Goal: Information Seeking & Learning: Learn about a topic

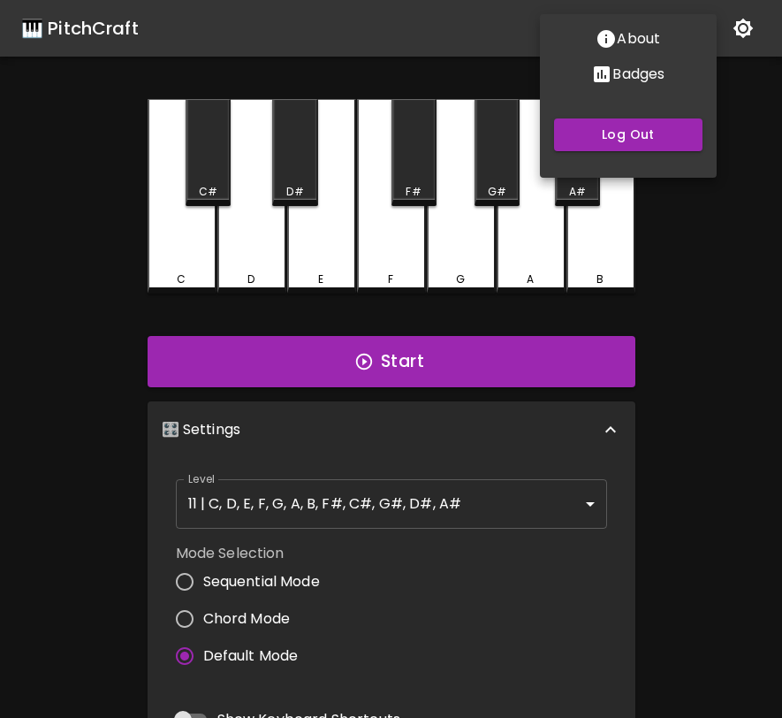
click at [668, 366] on div at bounding box center [391, 359] width 782 height 718
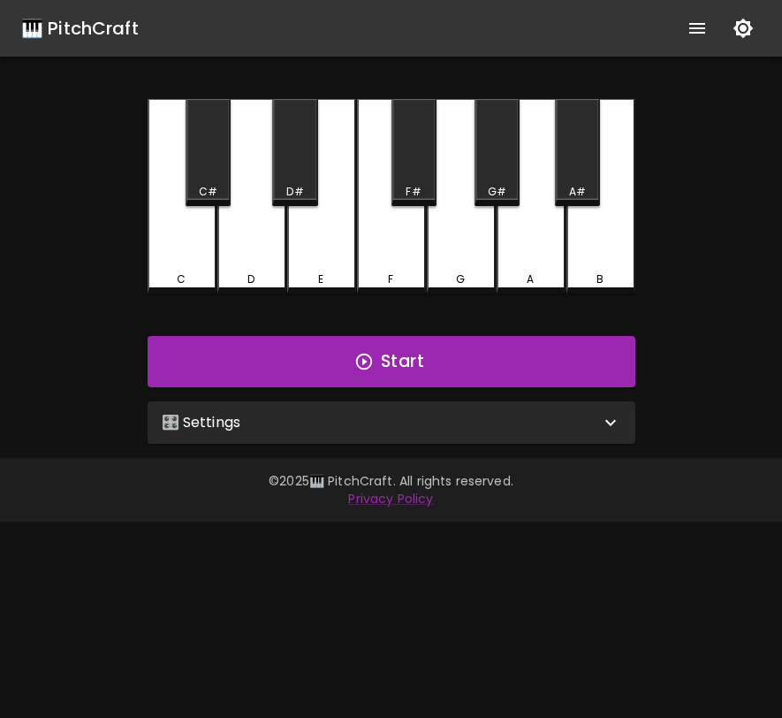
click at [381, 446] on div "🎛️ Settings Level 11 | C, D, E, F, G, A, B, F#, C#, G#, D#, A# 21 Level Mode Se…" at bounding box center [392, 422] width 502 height 57
click at [393, 428] on div "🎛️ Settings" at bounding box center [381, 422] width 439 height 21
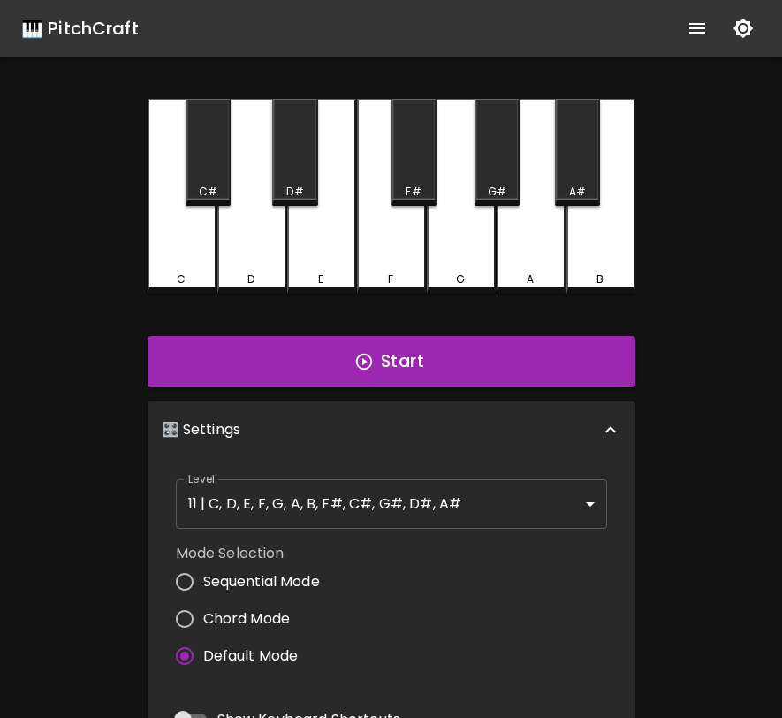
click at [285, 575] on span "Sequential Mode" at bounding box center [261, 581] width 117 height 21
click at [203, 575] on input "Sequential Mode" at bounding box center [184, 581] width 37 height 37
radio input "true"
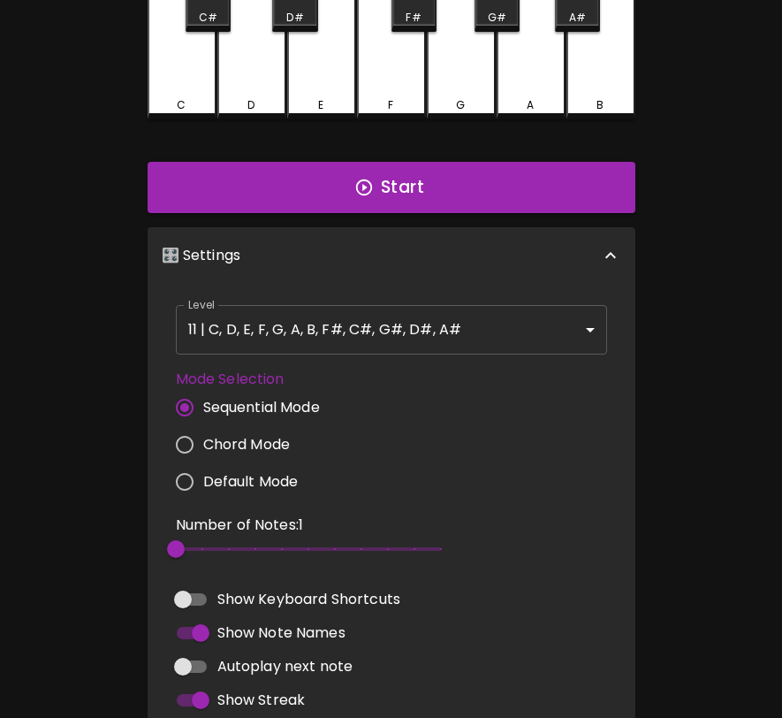
scroll to position [265, 0]
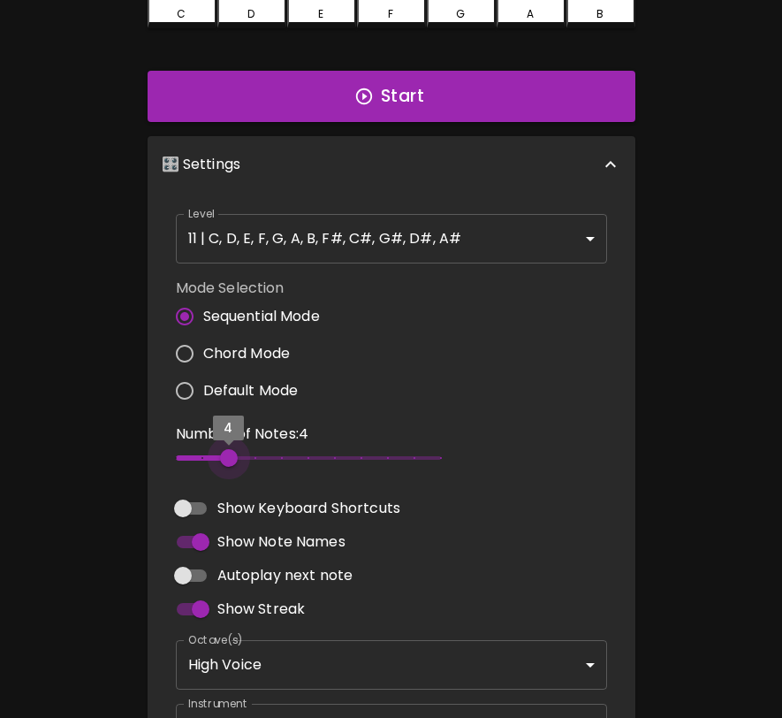
click at [224, 456] on span "4" at bounding box center [308, 458] width 265 height 27
click at [220, 455] on span "4" at bounding box center [229, 458] width 18 height 18
type input "3"
click at [205, 456] on span "4" at bounding box center [308, 458] width 265 height 27
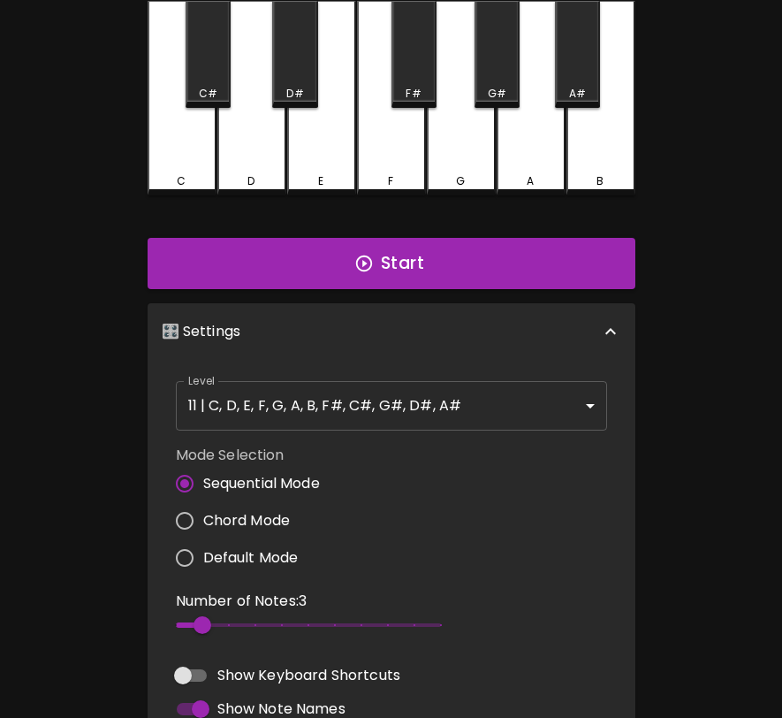
scroll to position [62, 0]
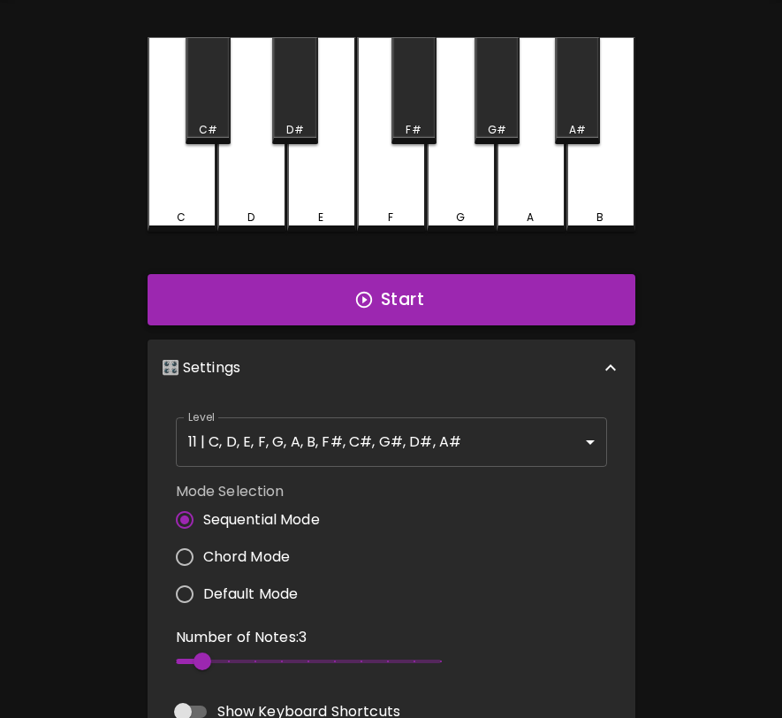
click at [373, 309] on button "Start" at bounding box center [392, 299] width 488 height 51
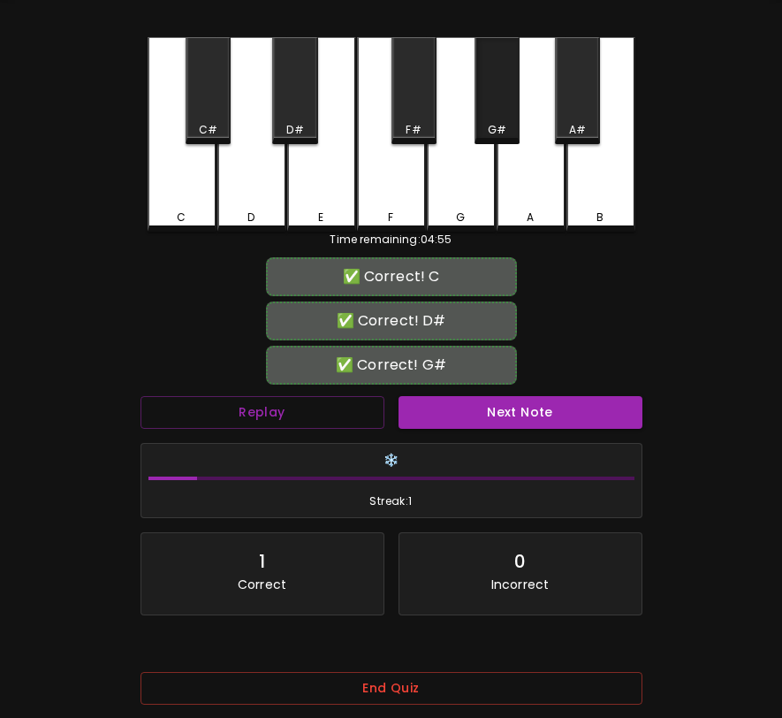
click at [490, 114] on div "G#" at bounding box center [497, 90] width 45 height 107
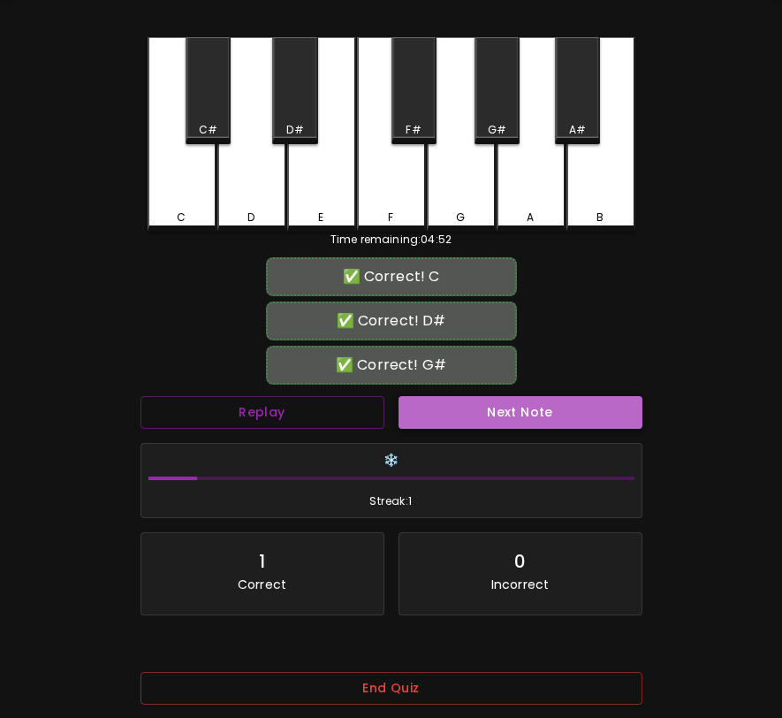
click at [548, 418] on button "Next Note" at bounding box center [521, 412] width 244 height 33
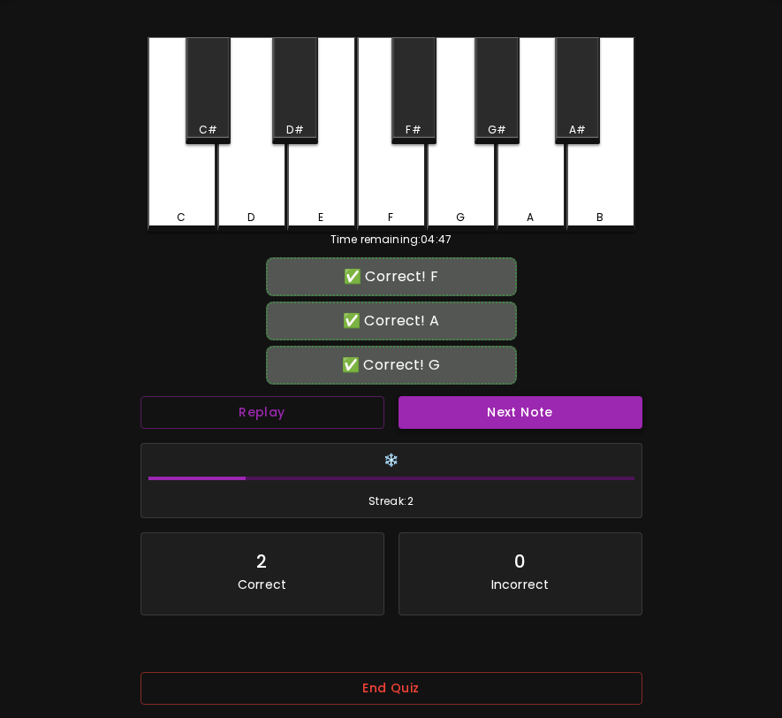
click at [548, 418] on button "Next Note" at bounding box center [521, 412] width 244 height 33
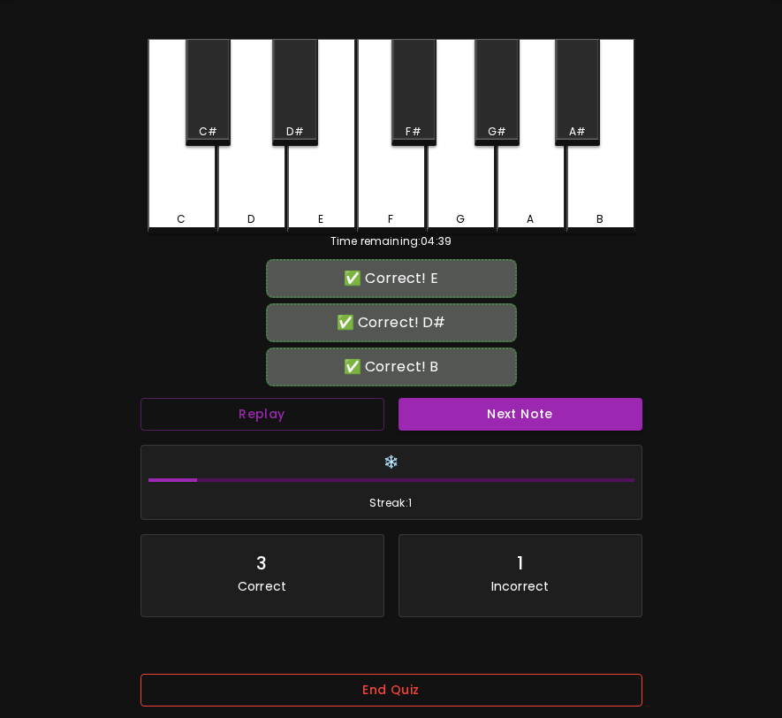
click at [512, 691] on button "End Quiz" at bounding box center [392, 690] width 502 height 33
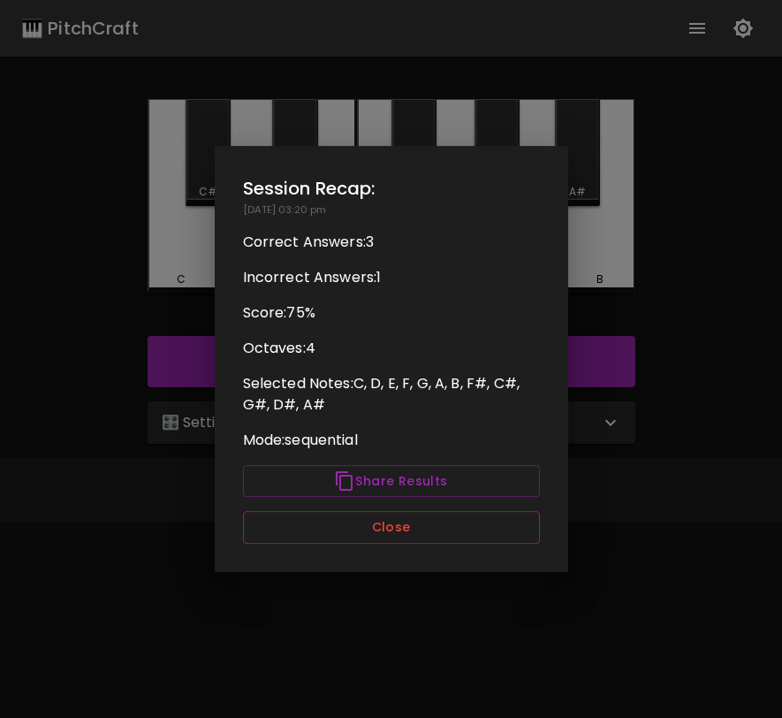
scroll to position [0, 0]
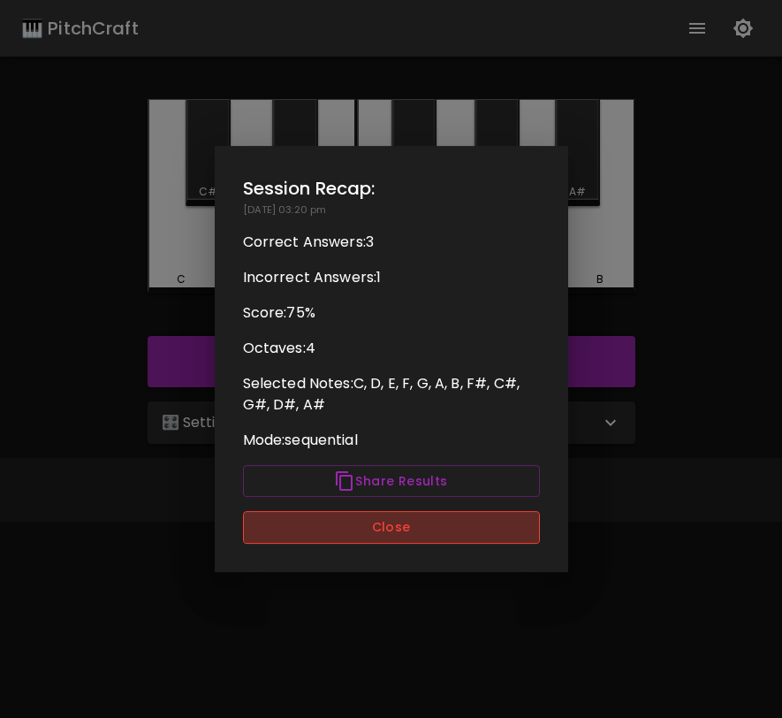
click at [511, 528] on button "Close" at bounding box center [391, 527] width 297 height 33
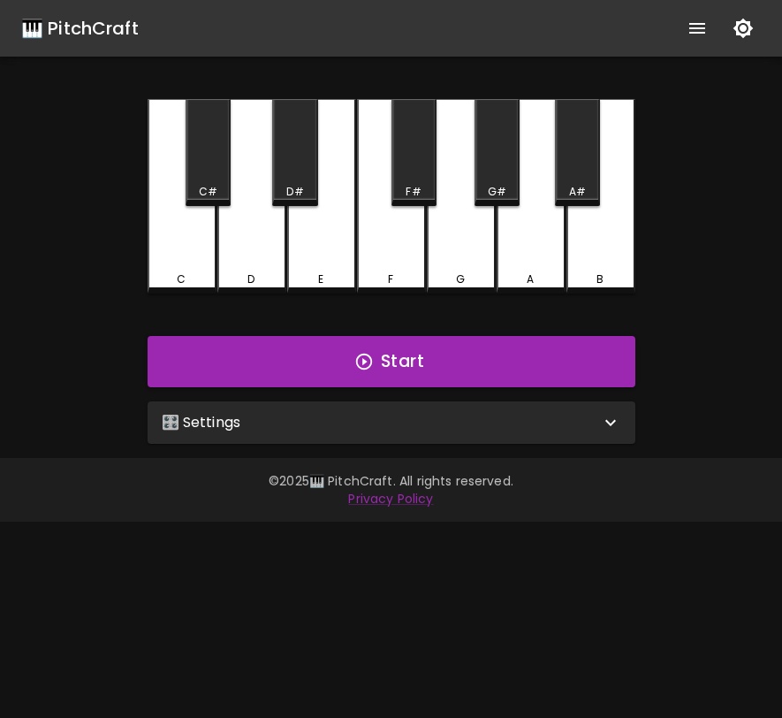
click at [686, 31] on button "show more" at bounding box center [697, 28] width 42 height 42
click at [596, 428] on div "🎛️ Settings" at bounding box center [381, 422] width 439 height 21
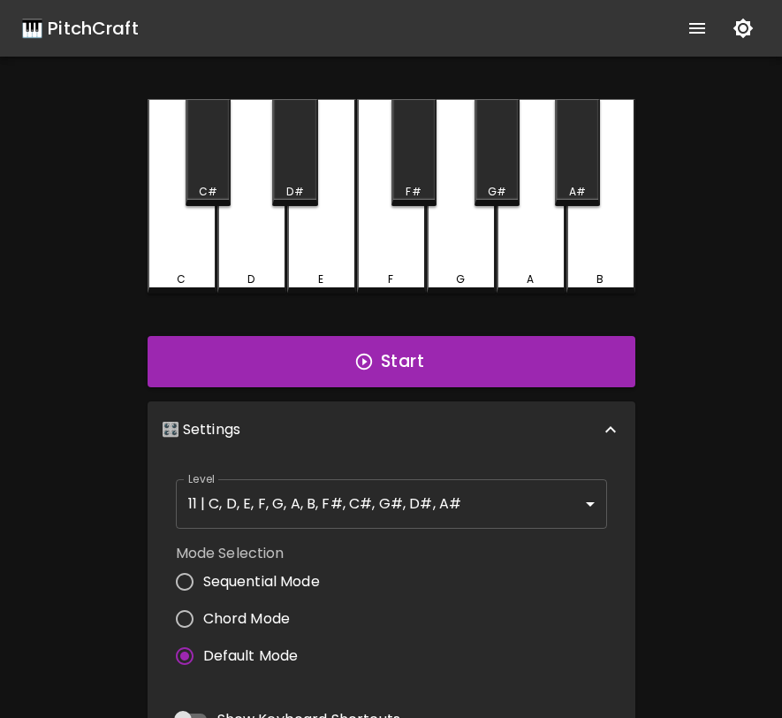
click at [708, 35] on button "show more" at bounding box center [697, 28] width 42 height 42
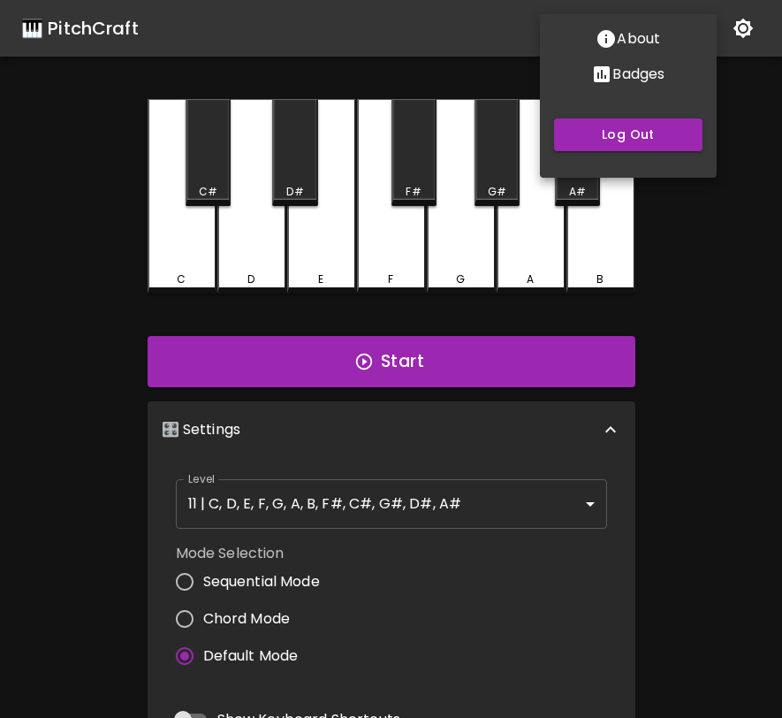
click at [490, 180] on div at bounding box center [391, 359] width 782 height 718
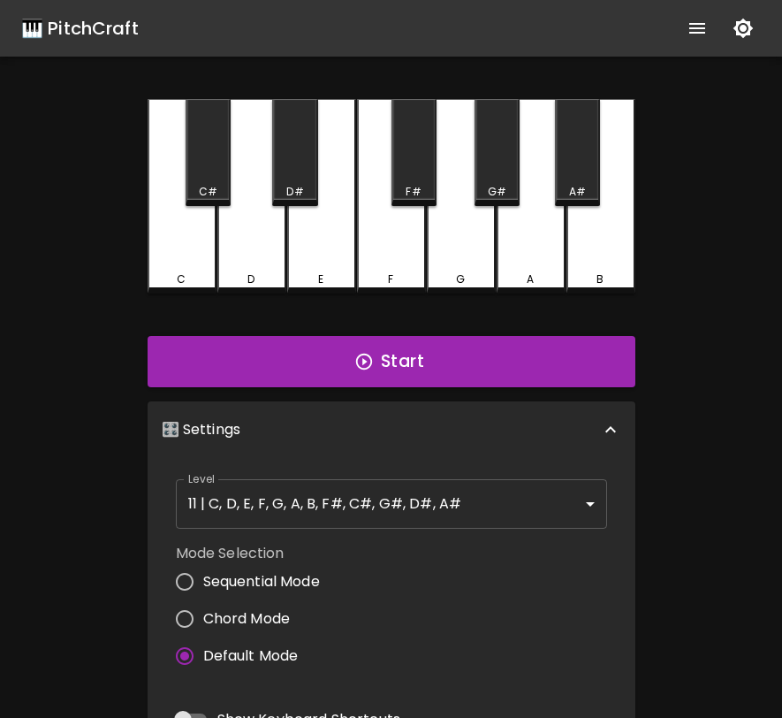
click at [490, 180] on body "🎹 PitchCraft About Badges Log Out C C# D D# E F F# G G# A A# B Start 🎛️ Setting…" at bounding box center [391, 535] width 782 height 1071
click at [490, 180] on div "G#" at bounding box center [497, 152] width 45 height 107
click at [446, 353] on button "Start" at bounding box center [392, 361] width 488 height 51
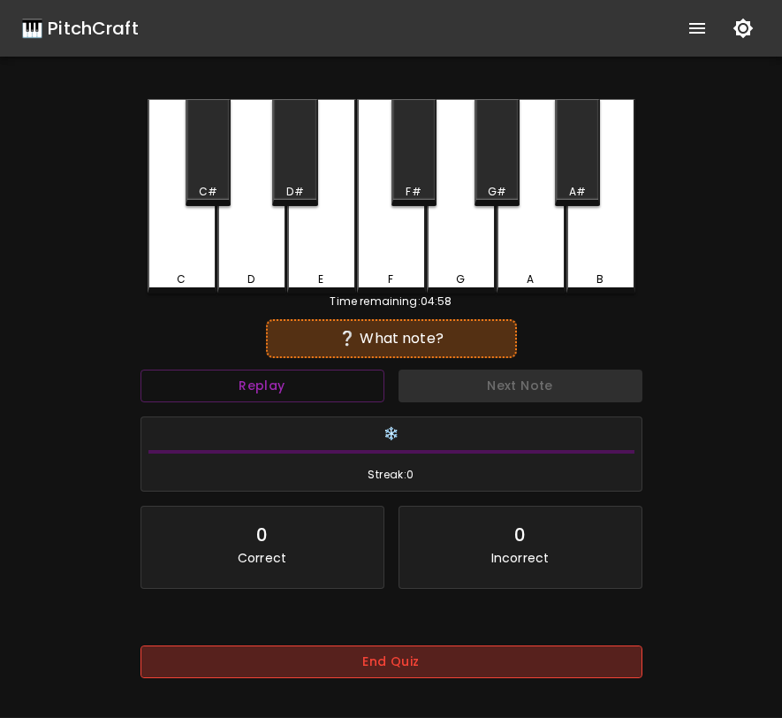
click at [467, 653] on button "End Quiz" at bounding box center [392, 661] width 502 height 33
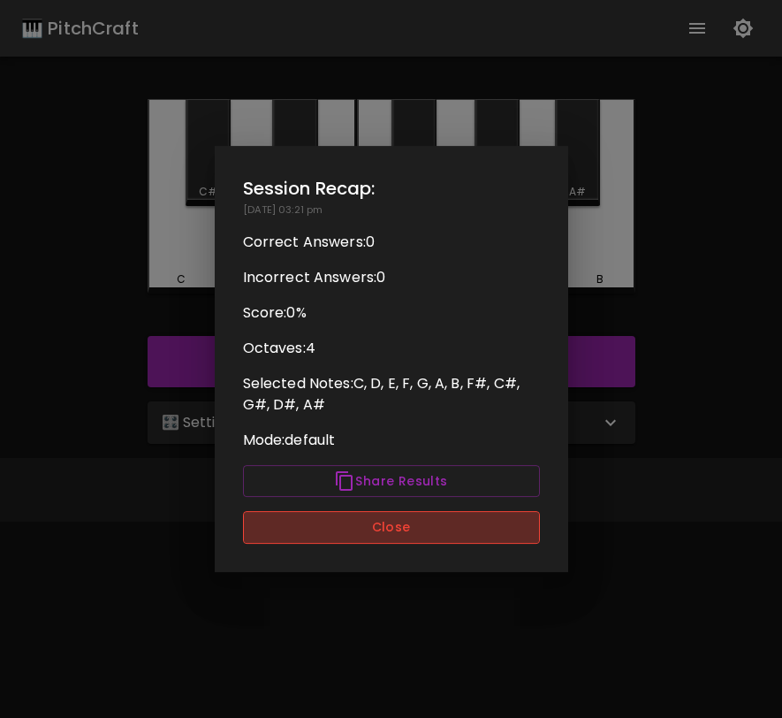
click at [471, 522] on button "Close" at bounding box center [391, 527] width 297 height 33
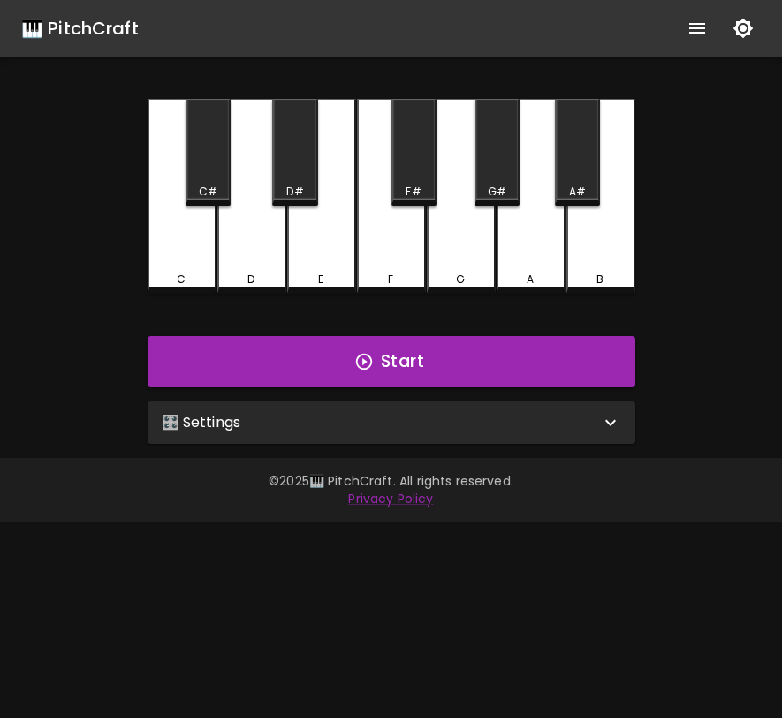
click at [472, 414] on div "🎛️ Settings" at bounding box center [381, 422] width 439 height 21
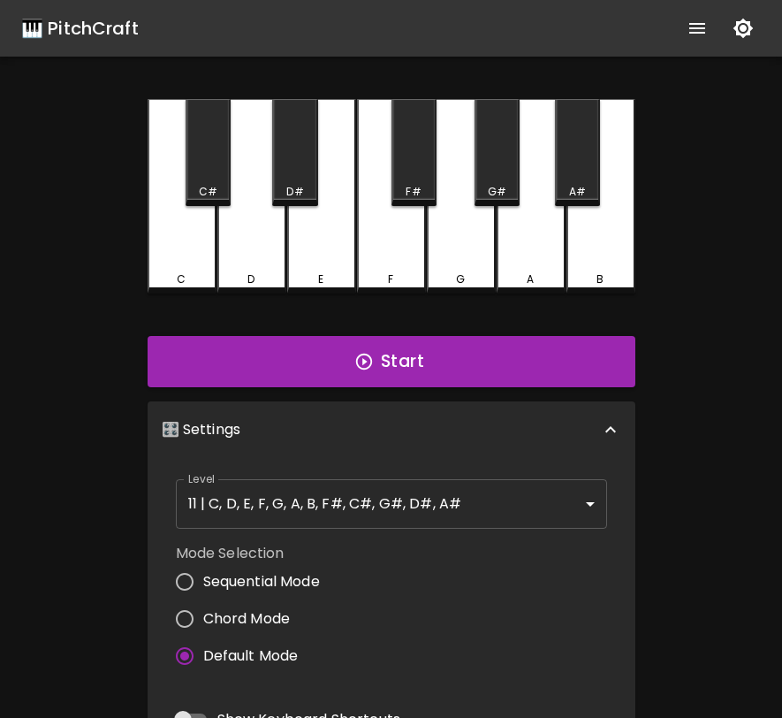
click at [304, 594] on label "Sequential Mode" at bounding box center [243, 581] width 154 height 37
click at [203, 594] on input "Sequential Mode" at bounding box center [184, 581] width 37 height 37
radio input "true"
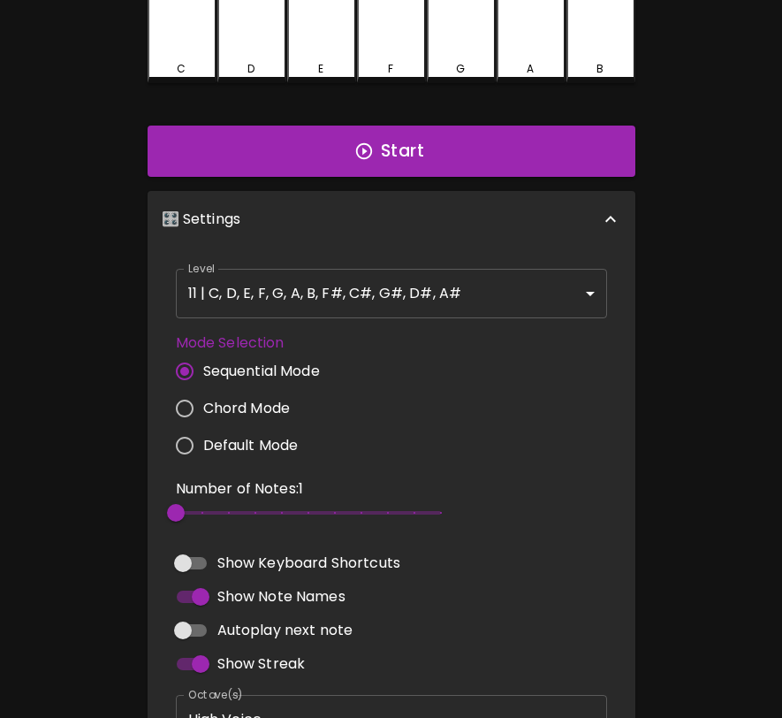
scroll to position [406, 0]
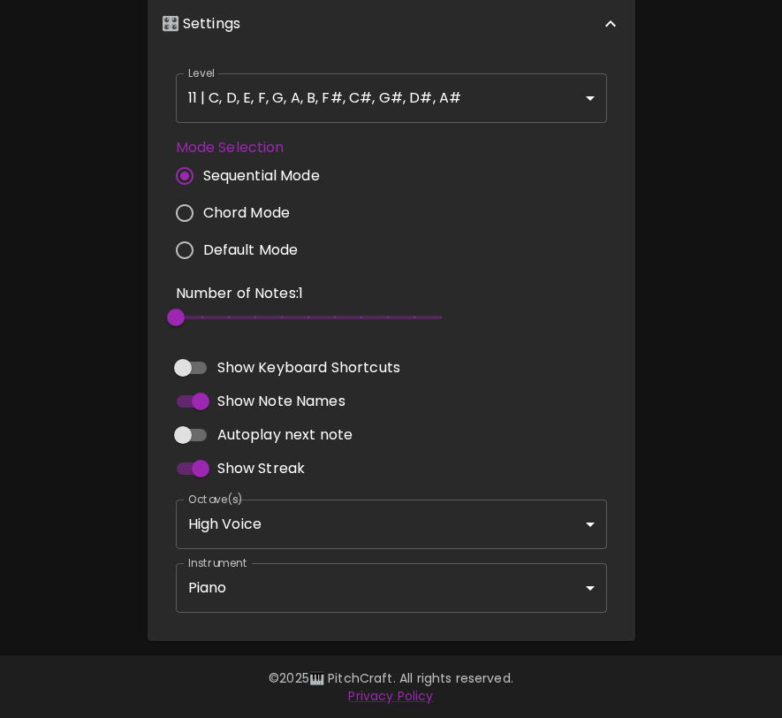
click at [224, 319] on span "2" at bounding box center [308, 317] width 265 height 27
type input "3"
click at [211, 318] on span "3" at bounding box center [203, 318] width 18 height 18
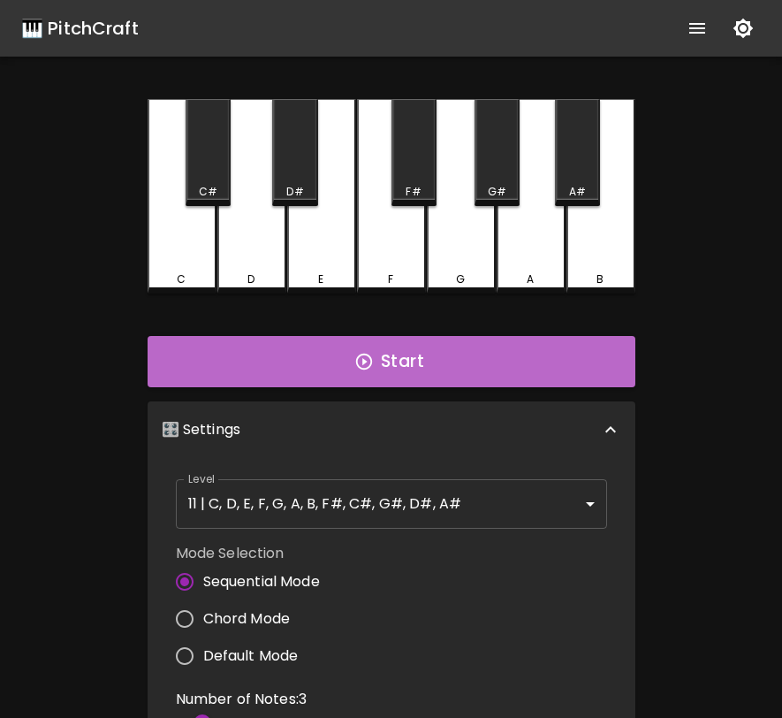
click at [439, 359] on button "Start" at bounding box center [392, 361] width 488 height 51
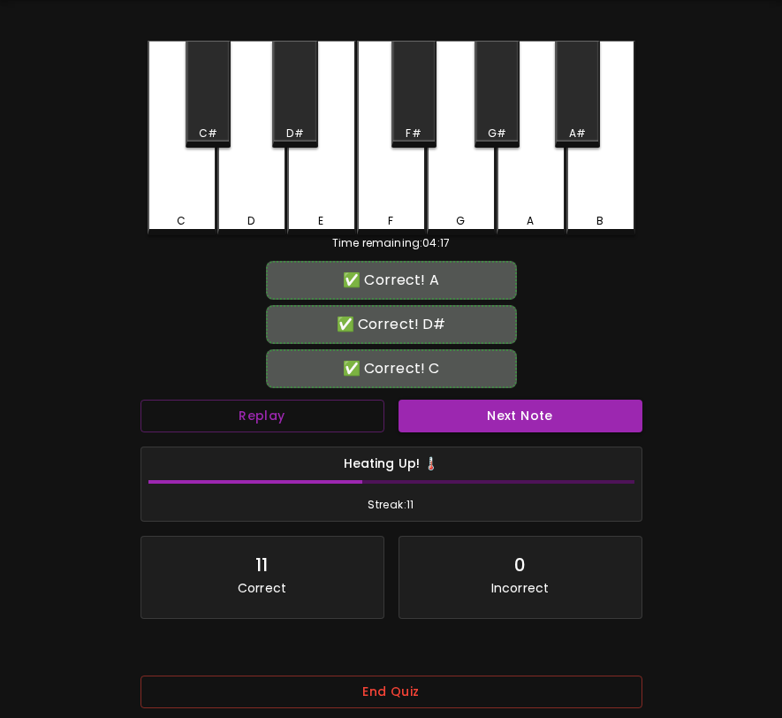
scroll to position [151, 0]
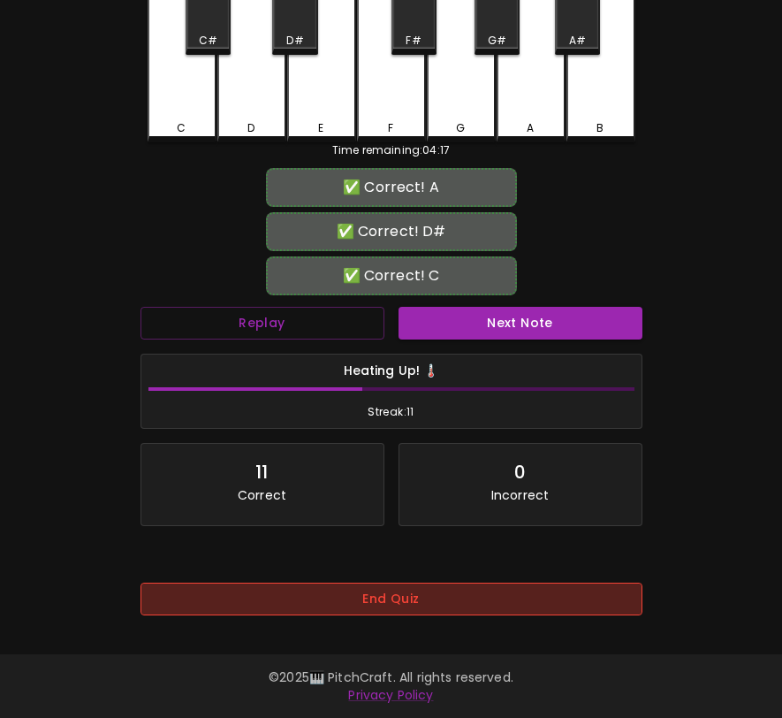
click at [484, 607] on button "End Quiz" at bounding box center [392, 599] width 502 height 33
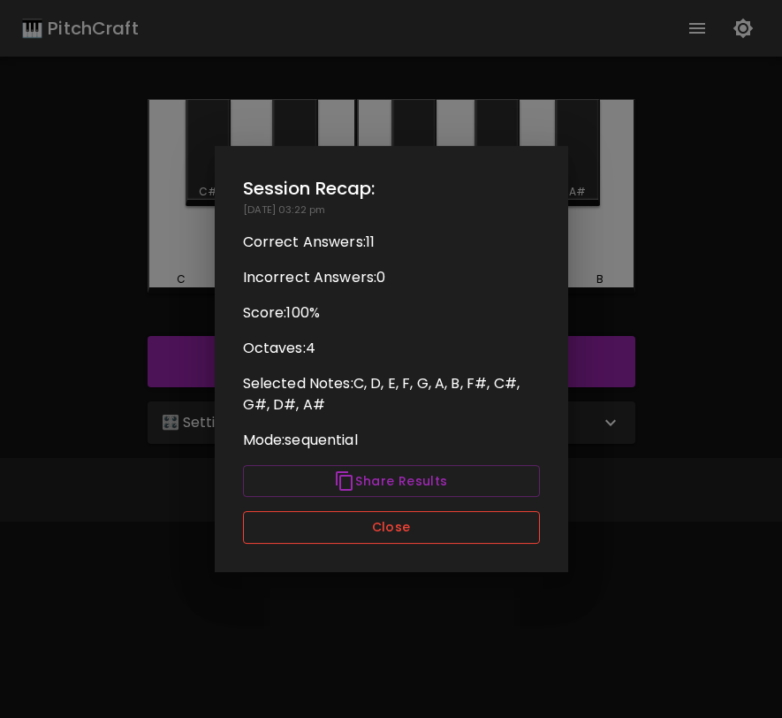
click at [485, 524] on button "Close" at bounding box center [391, 527] width 297 height 33
